Goal: Task Accomplishment & Management: Manage account settings

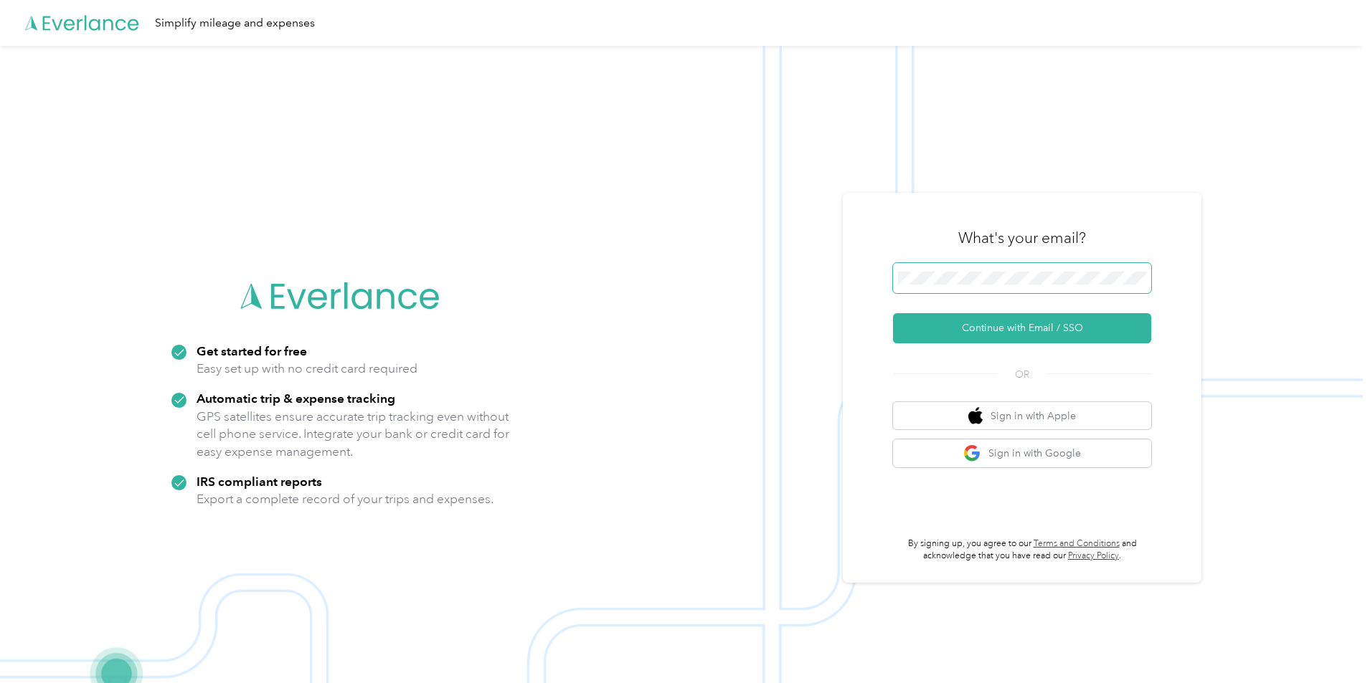
click at [995, 270] on span at bounding box center [1022, 278] width 258 height 30
click at [1030, 338] on button "Continue with Email / SSO" at bounding box center [1022, 328] width 258 height 30
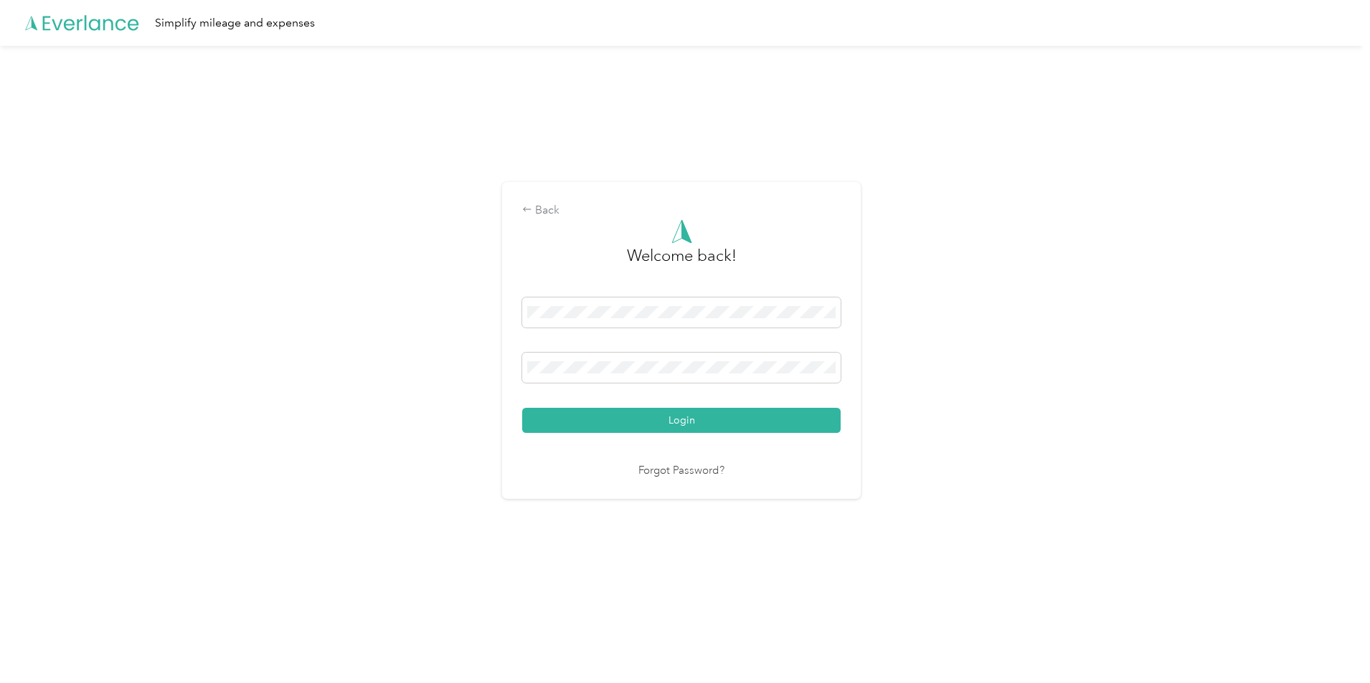
click at [665, 468] on link "Forgot Password?" at bounding box center [681, 471] width 86 height 16
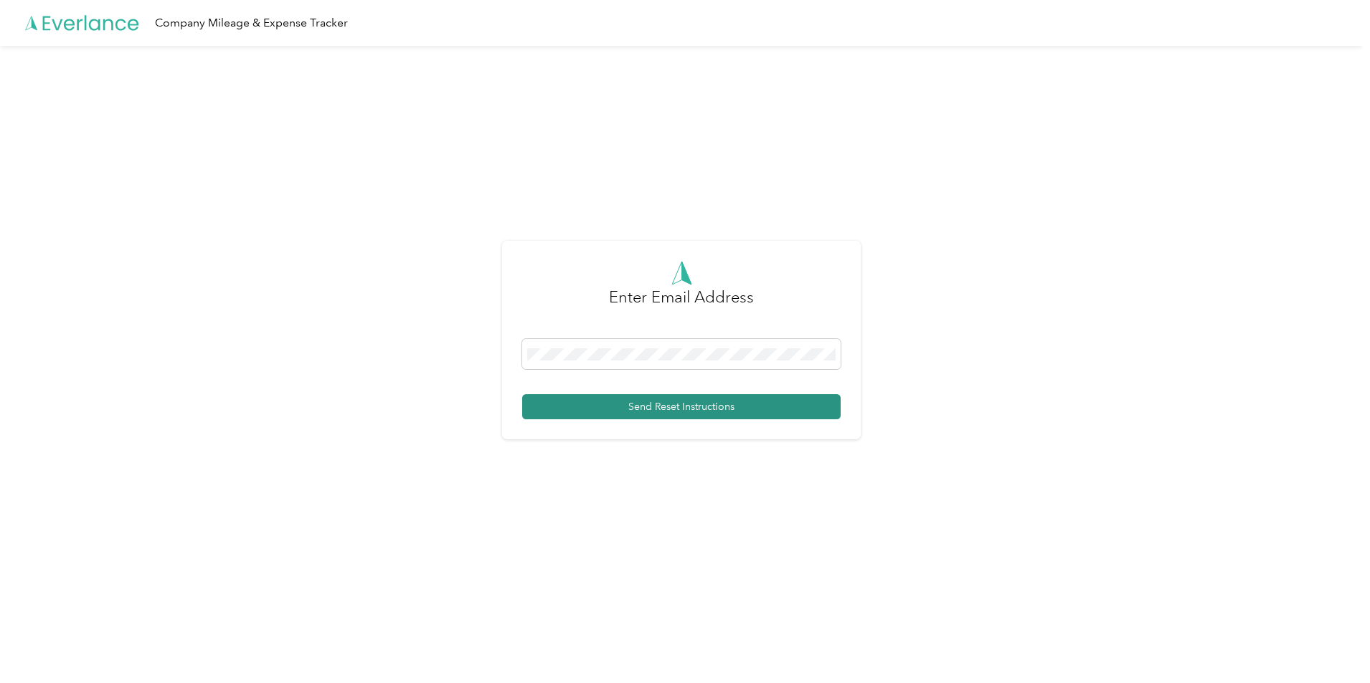
click at [617, 402] on button "Send Reset Instructions" at bounding box center [681, 406] width 318 height 25
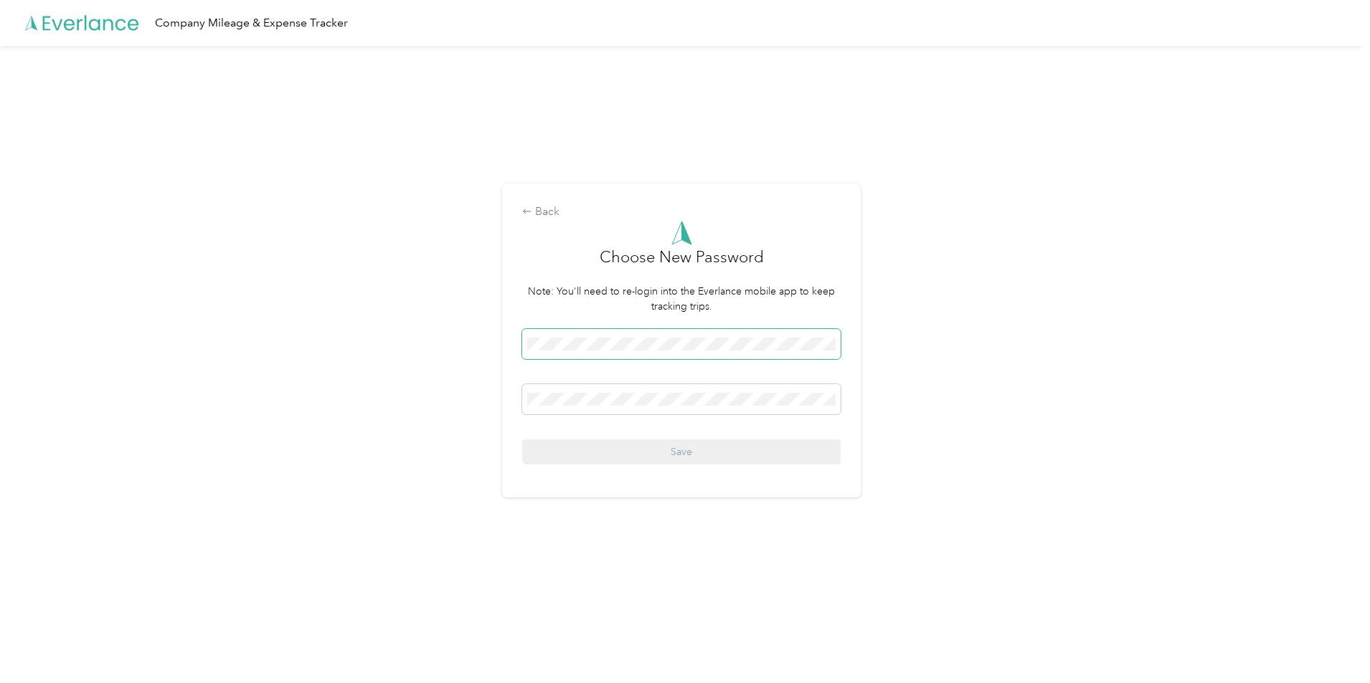
click at [615, 336] on span at bounding box center [681, 344] width 318 height 30
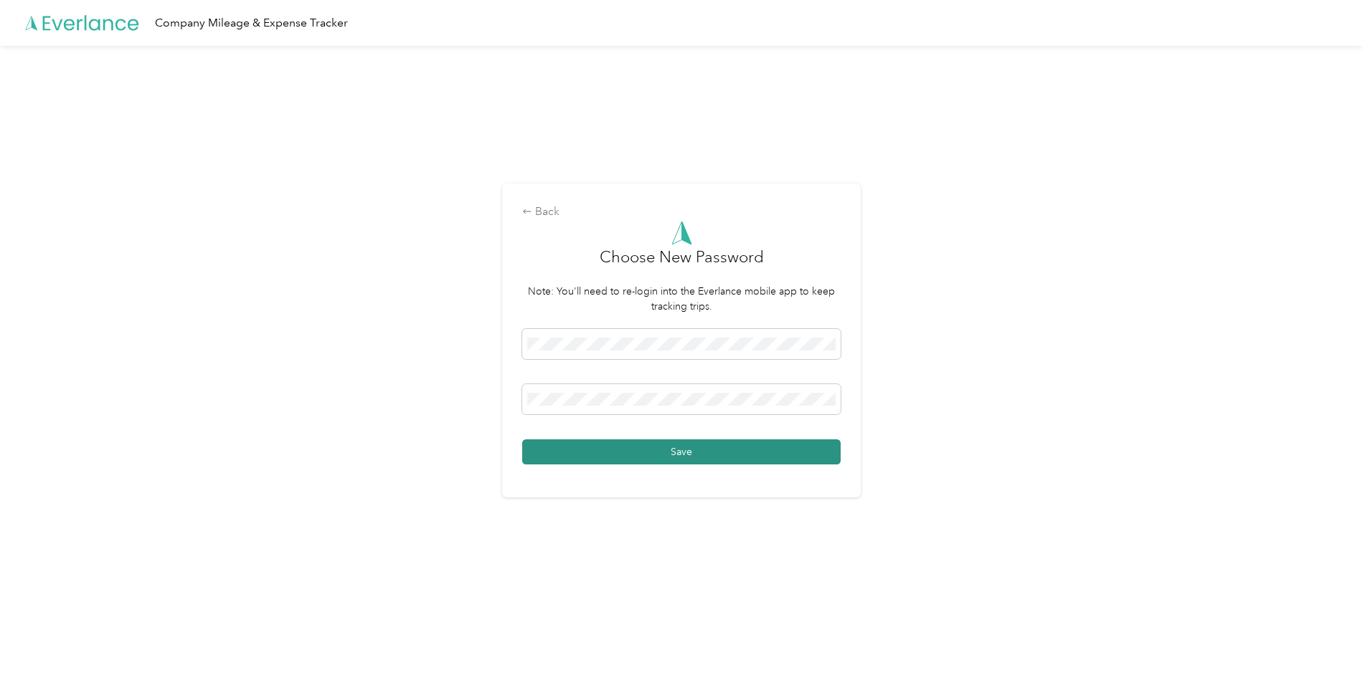
click at [659, 446] on button "Save" at bounding box center [681, 452] width 318 height 25
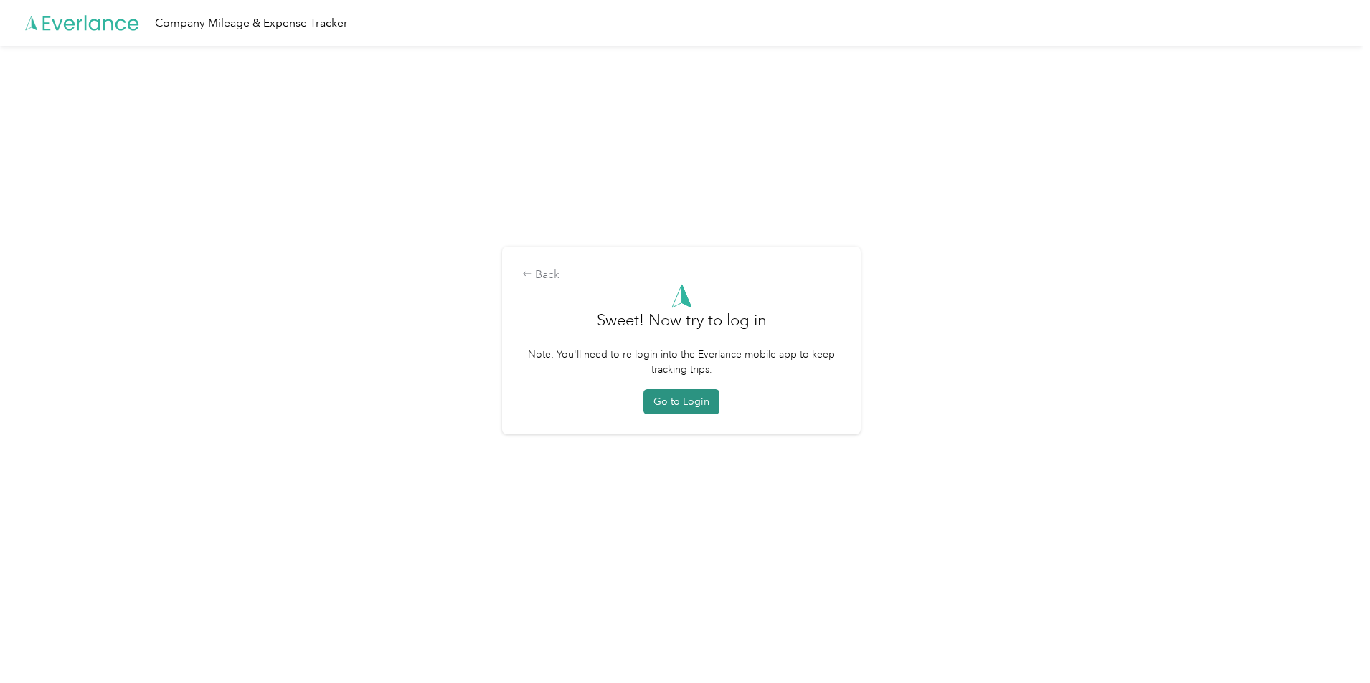
click at [707, 407] on button "Go to Login" at bounding box center [681, 401] width 76 height 25
